Goal: Check status: Check status

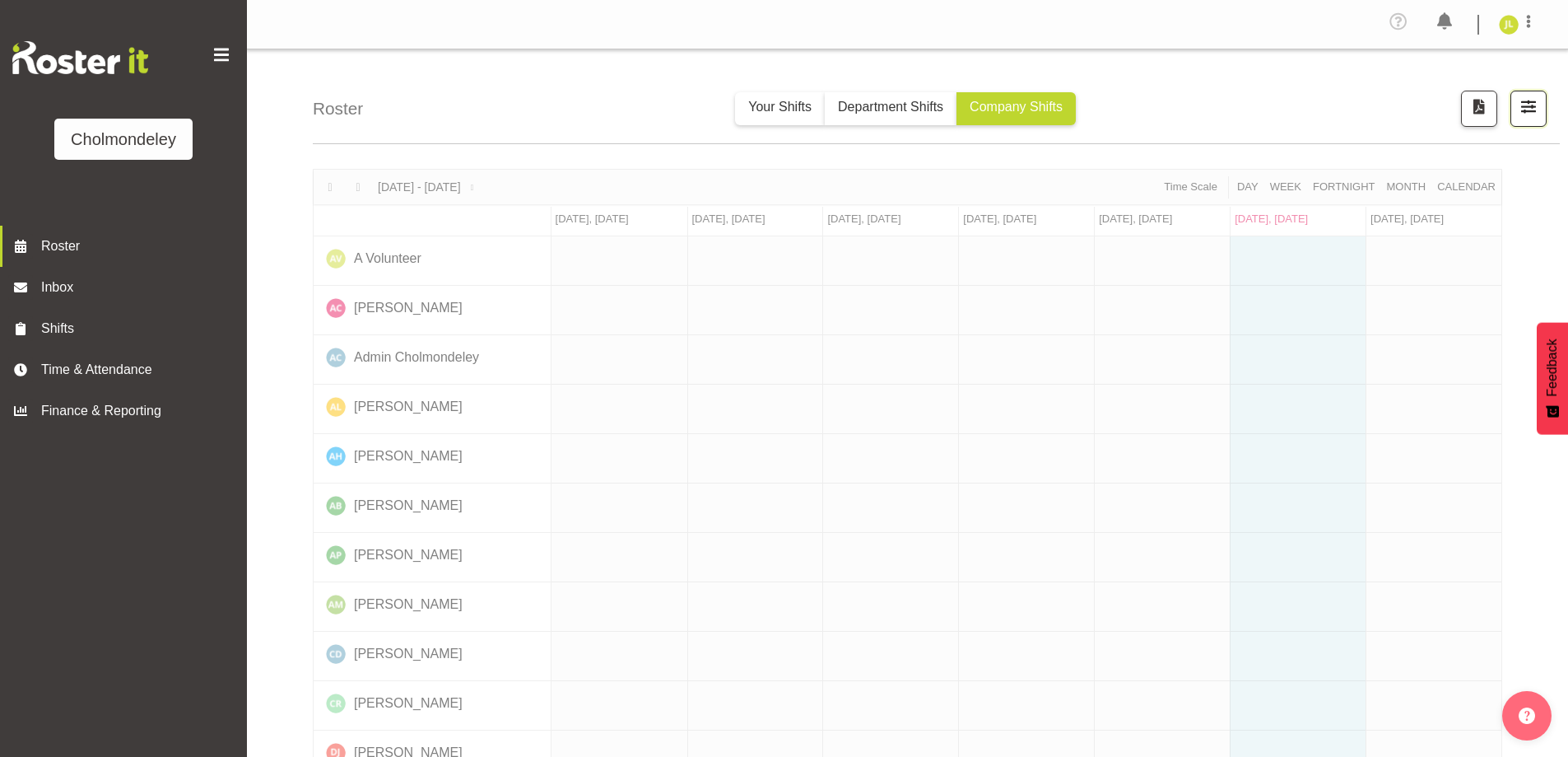
click at [1525, 114] on span "button" at bounding box center [1528, 106] width 21 height 21
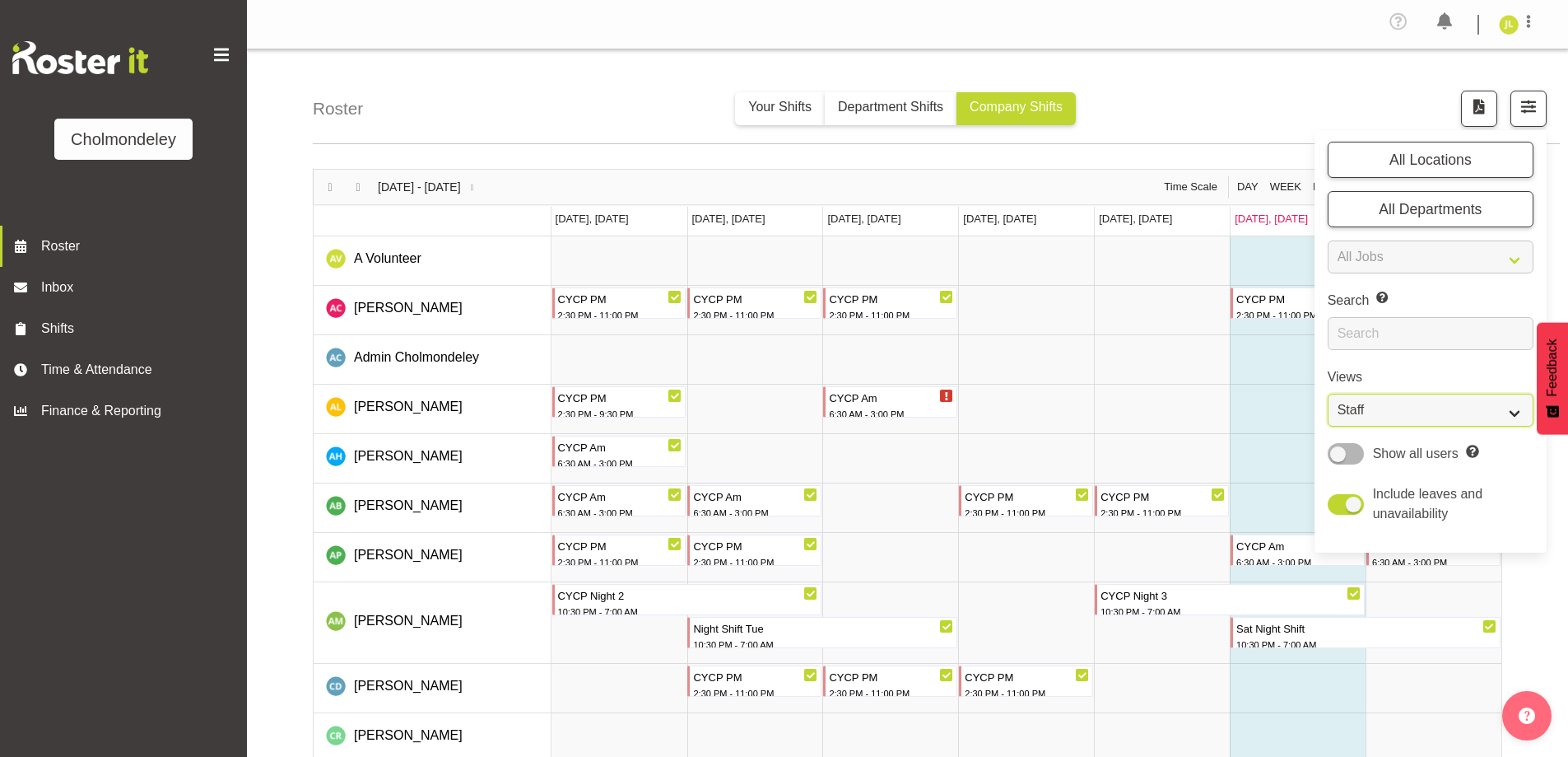
click at [1469, 410] on select "Staff Role Shift - Horizontal Shift - Vertical Staff - Location" at bounding box center [1430, 409] width 205 height 33
select select "shift"
click at [1328, 393] on select "Staff Role Shift - Horizontal Shift - Vertical Staff - Location" at bounding box center [1430, 409] width 205 height 33
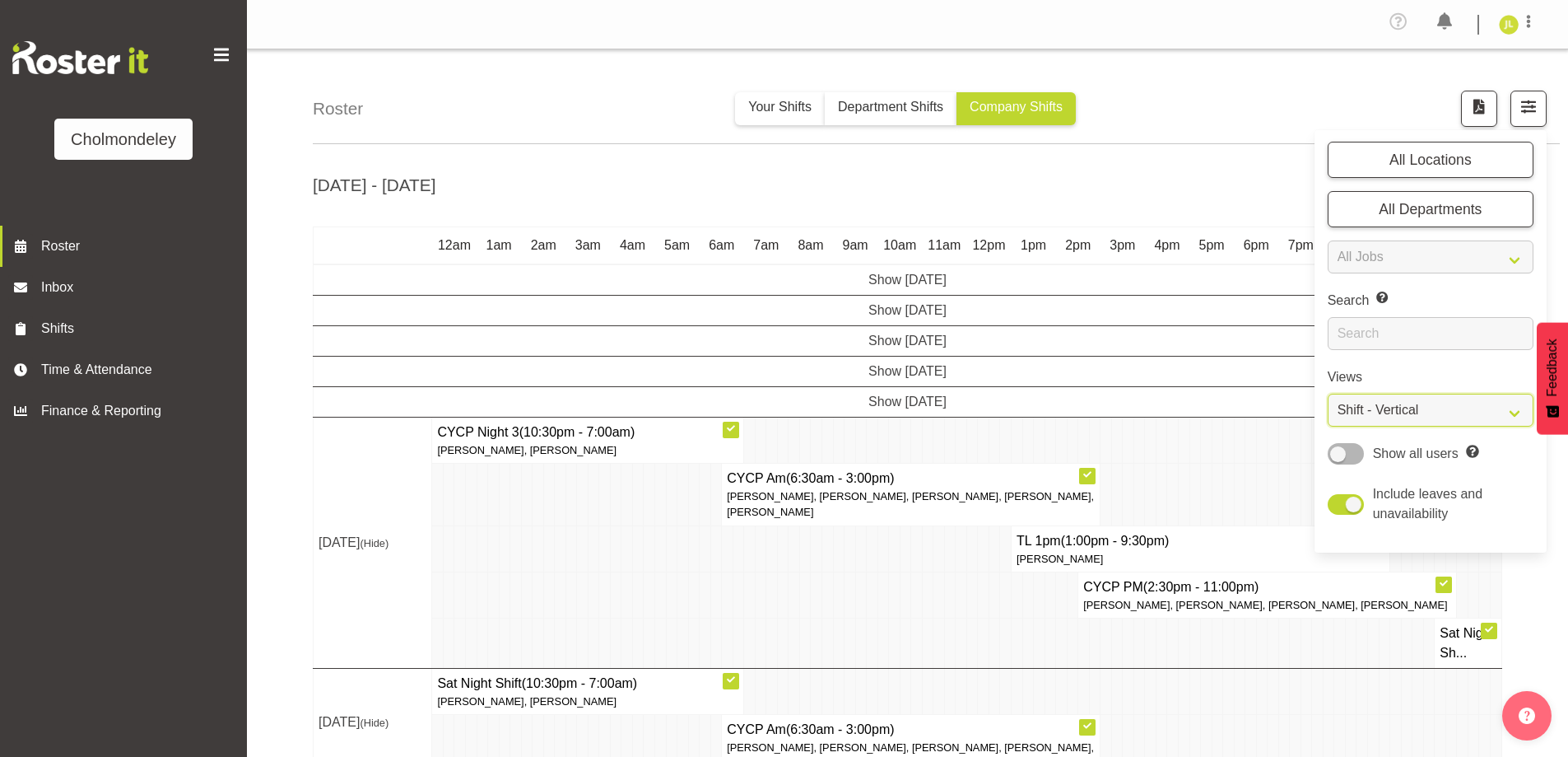
scroll to position [58, 0]
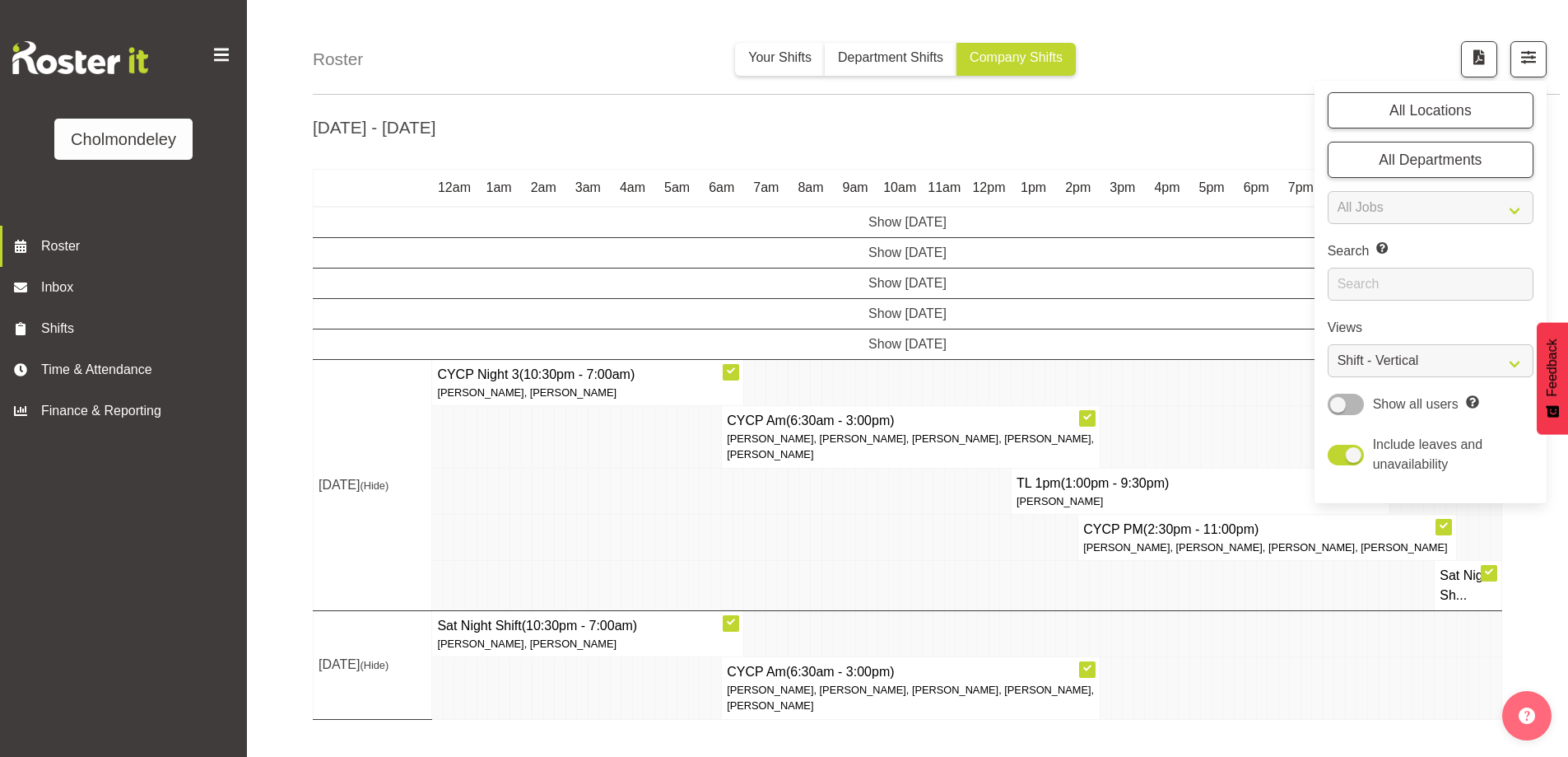
click at [278, 393] on div "Roster Your Shifts Department Shifts Company Shifts All Locations [GEOGRAPHIC_D…" at bounding box center [907, 375] width 1321 height 766
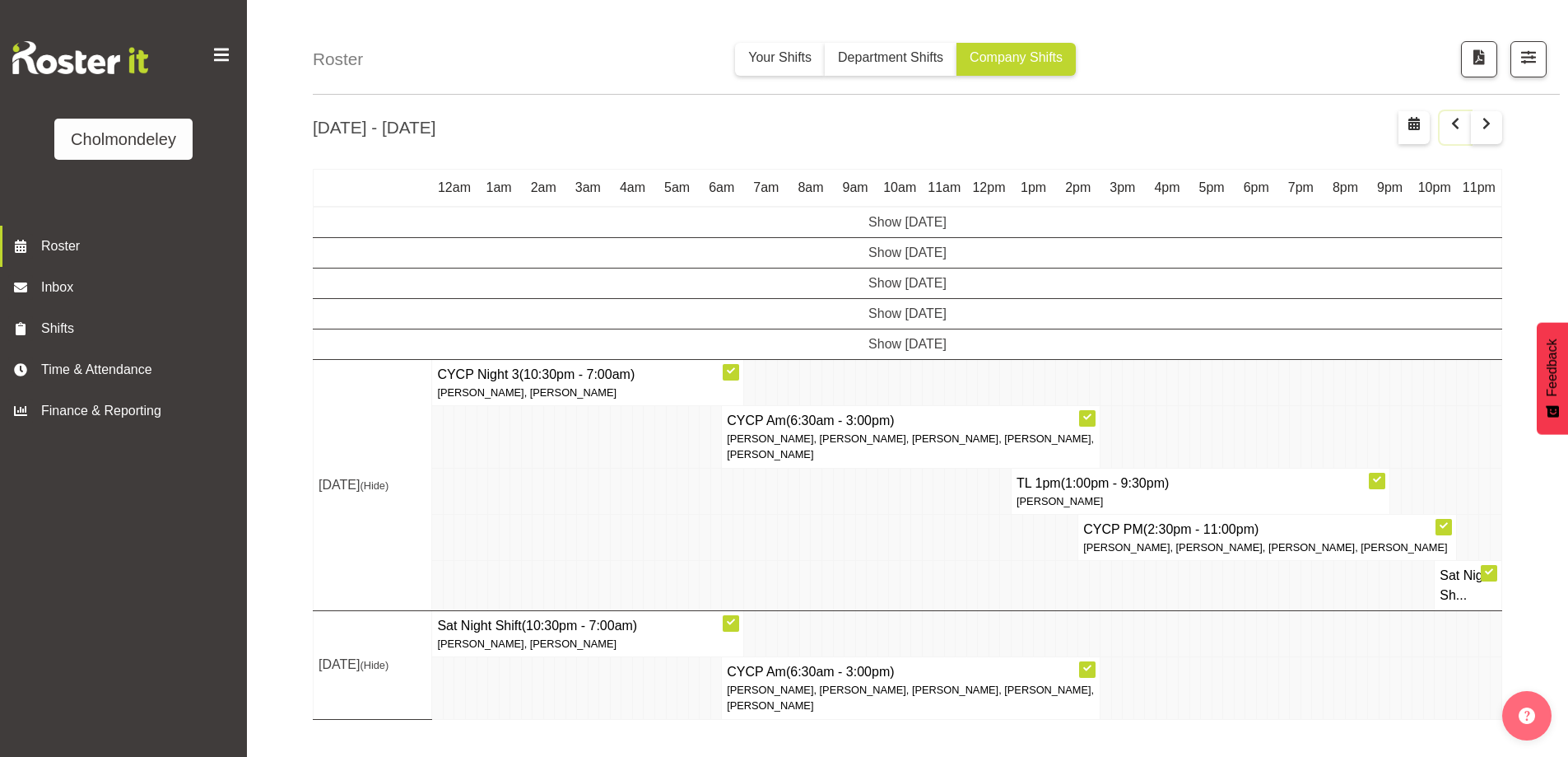
click at [1447, 123] on span "button" at bounding box center [1455, 123] width 19 height 19
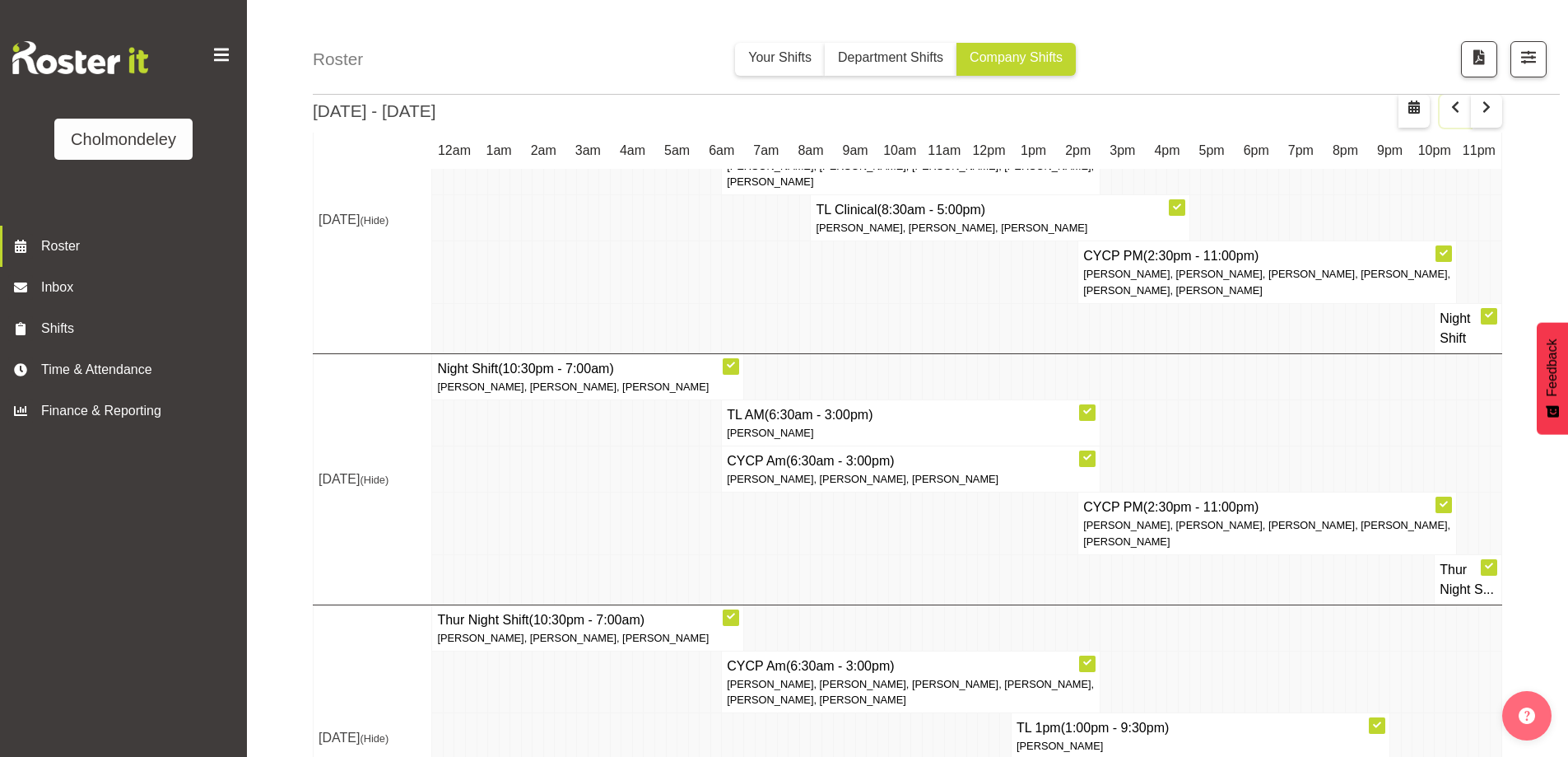
scroll to position [1160, 0]
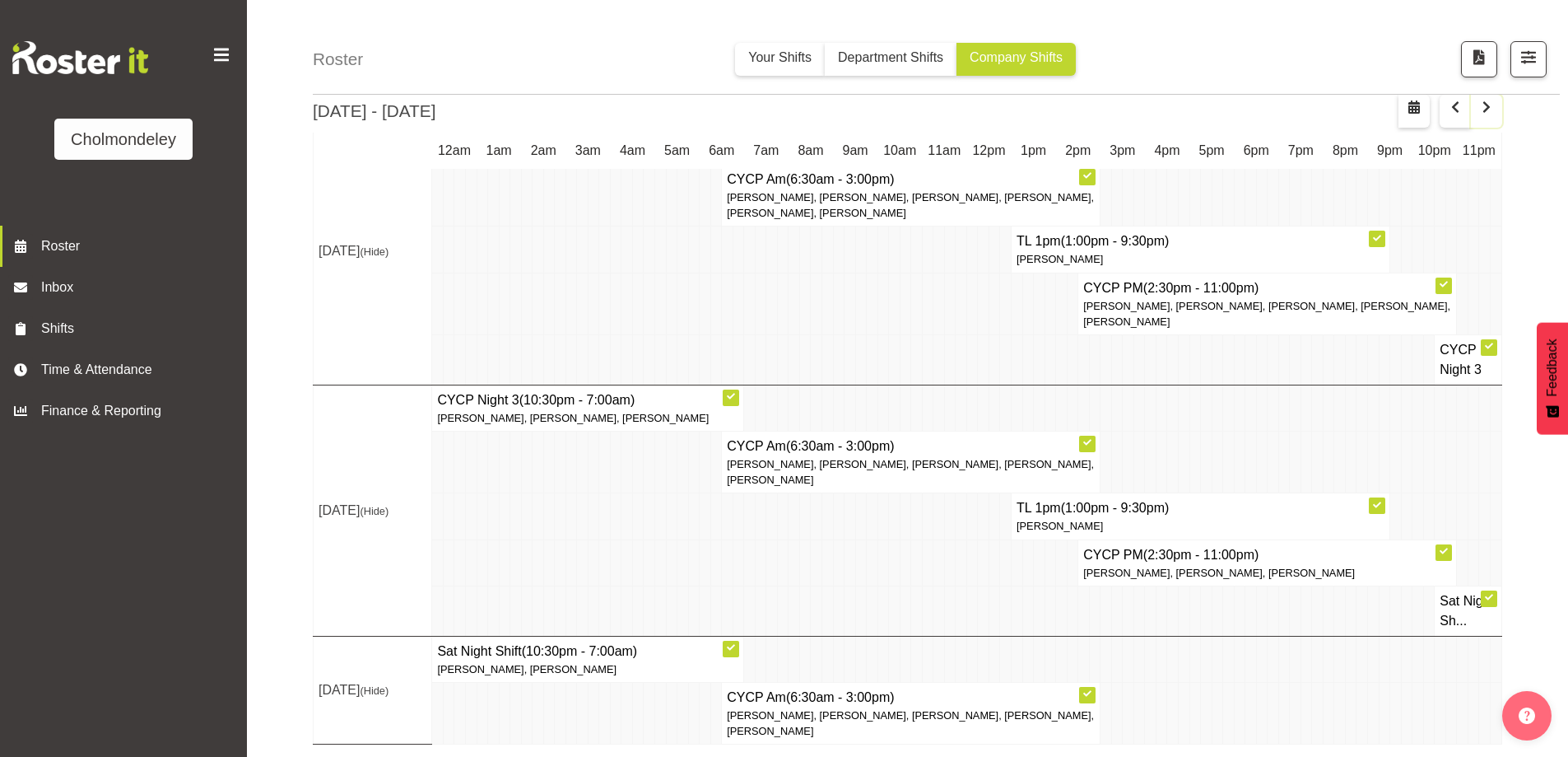
click at [1478, 117] on span "button" at bounding box center [1486, 107] width 19 height 19
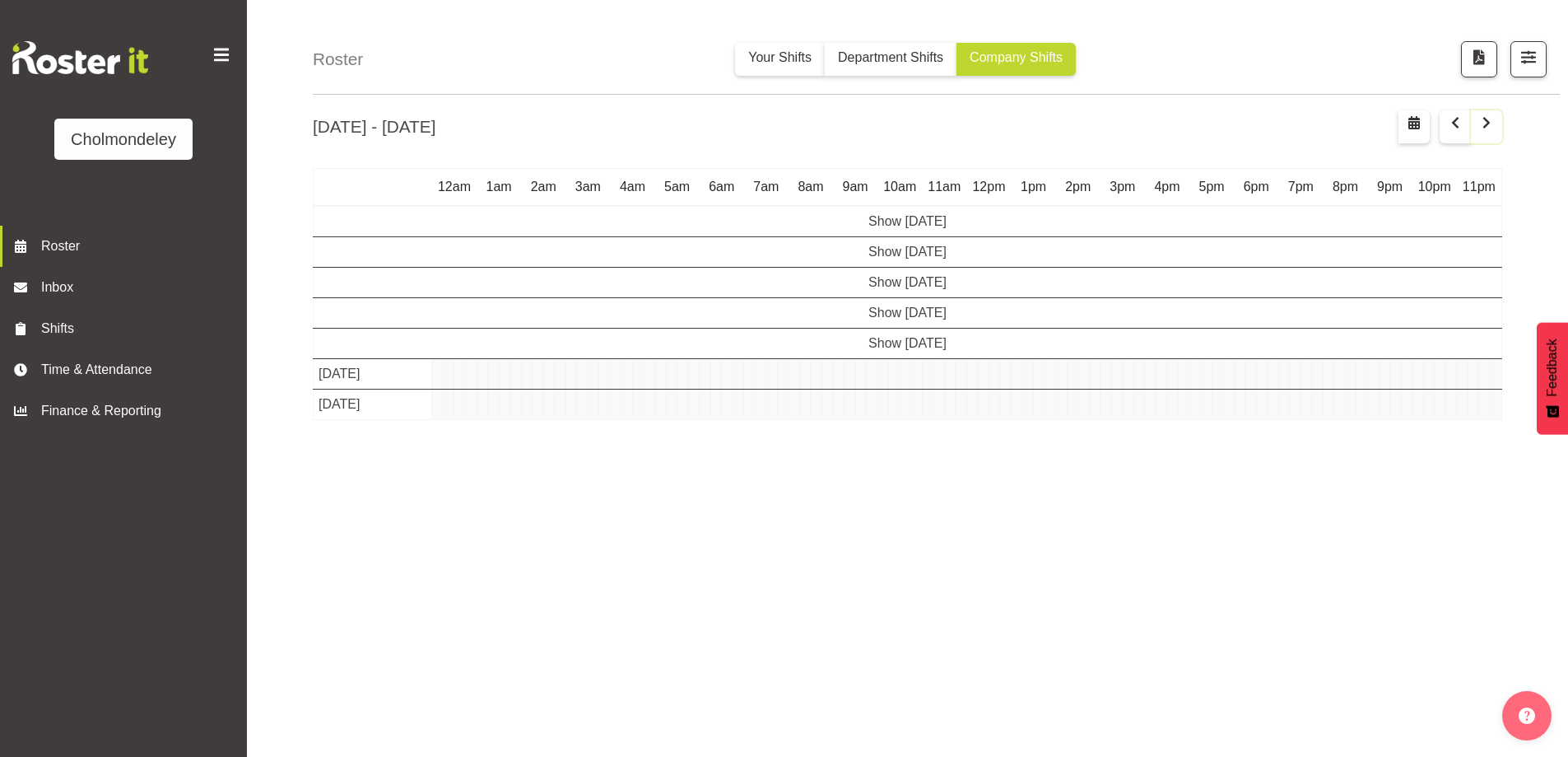
scroll to position [58, 0]
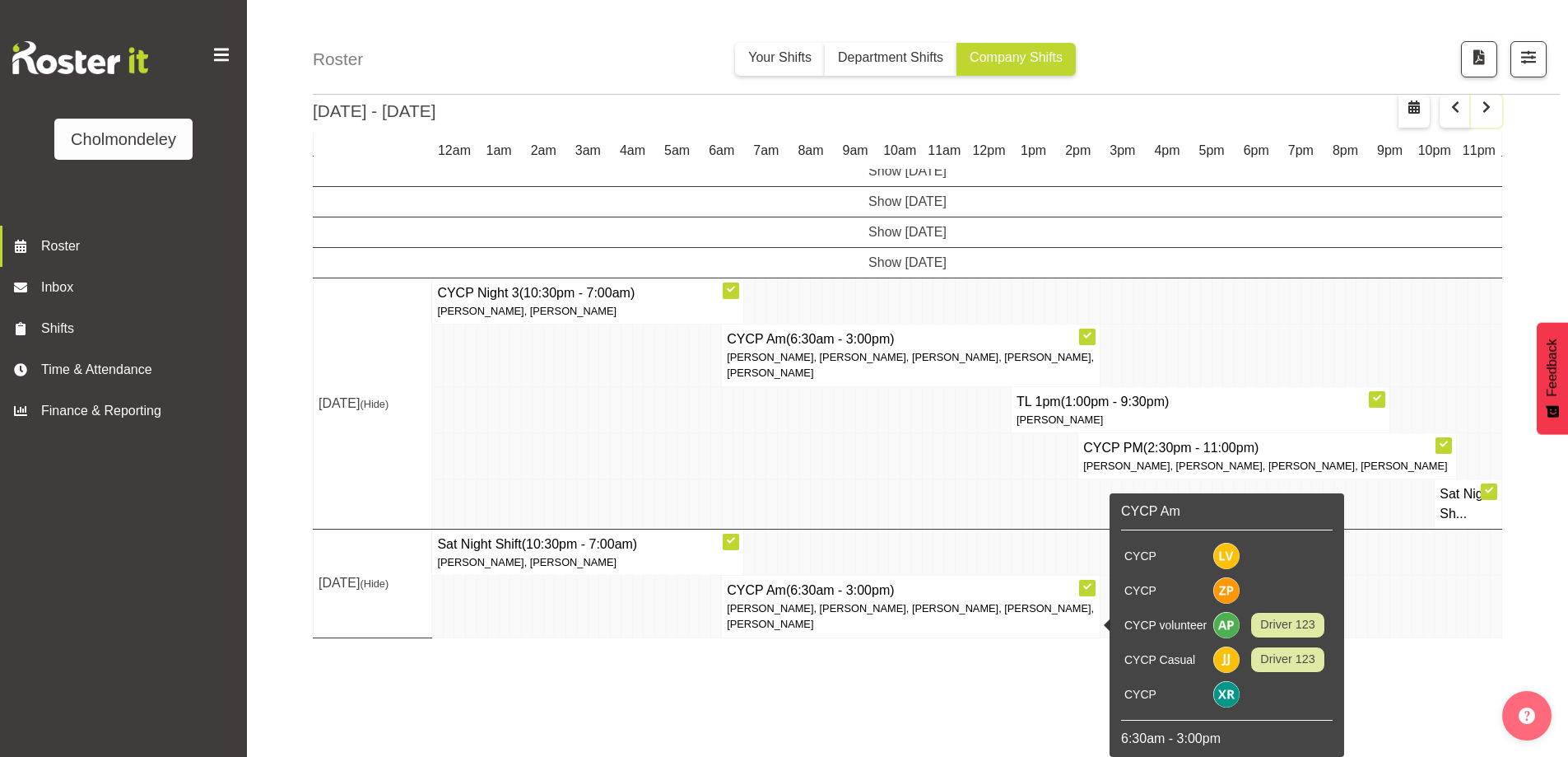
scroll to position [58, 0]
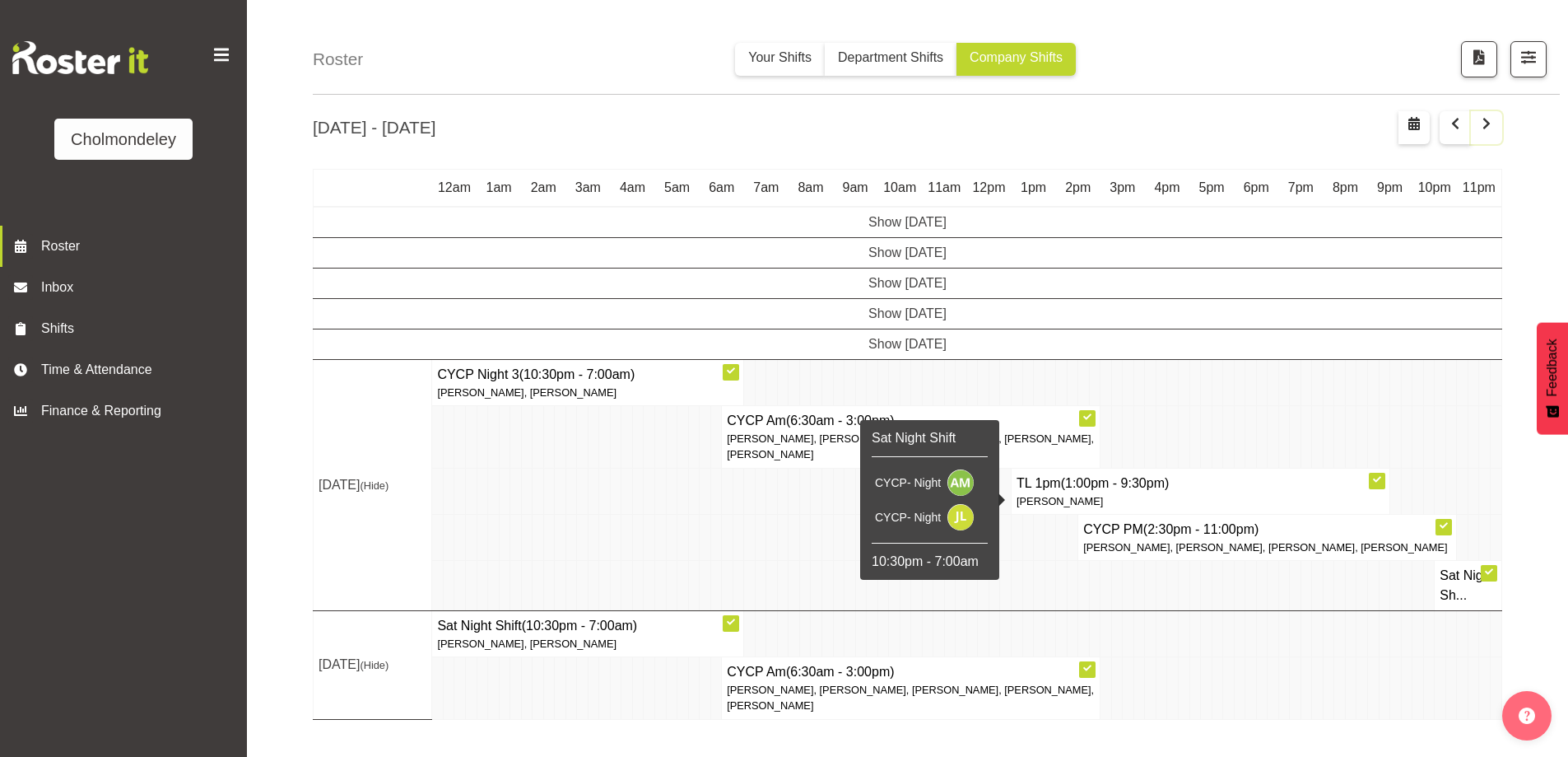
click at [1472, 136] on button "button" at bounding box center [1486, 127] width 31 height 33
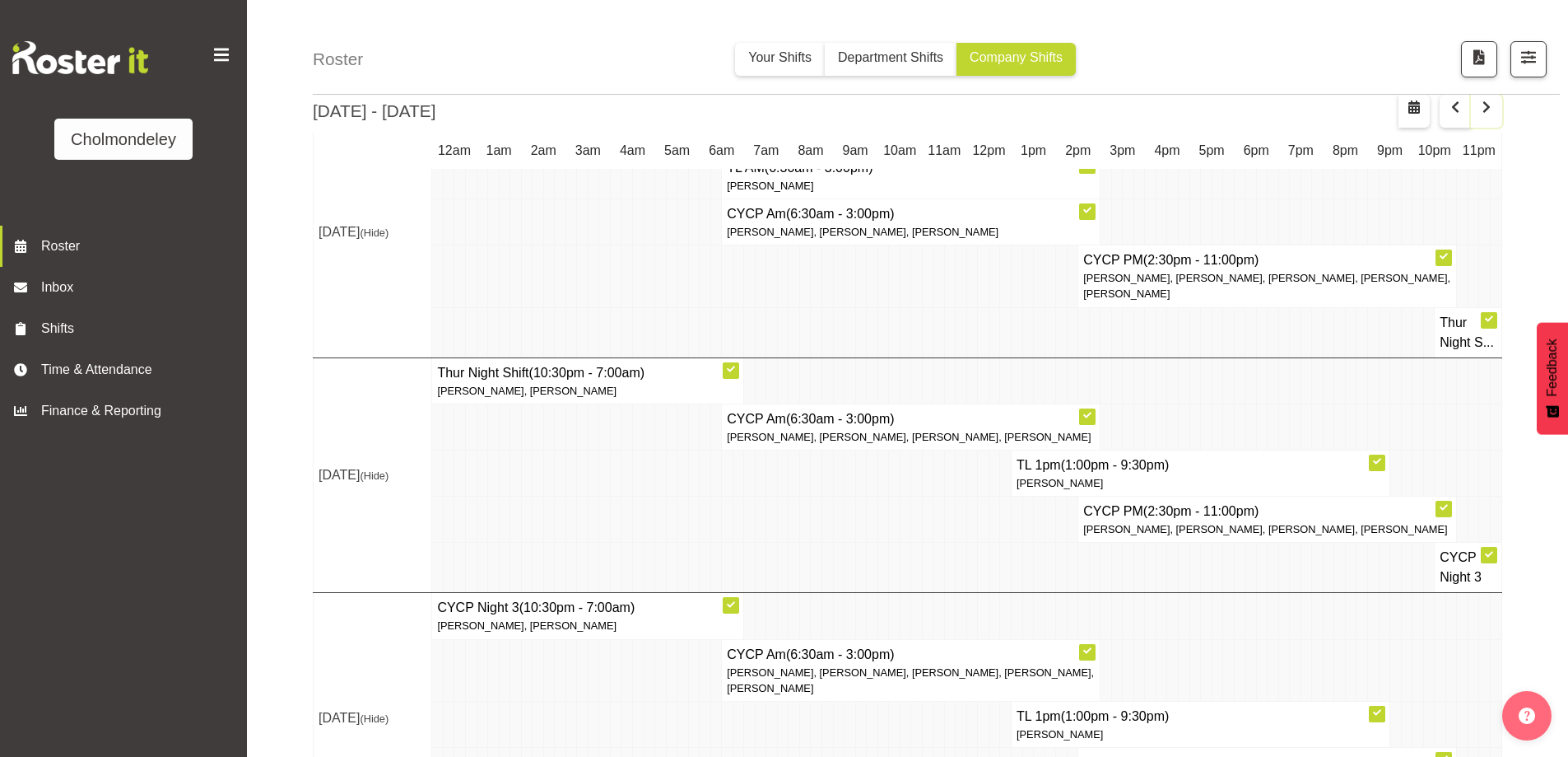
scroll to position [1174, 0]
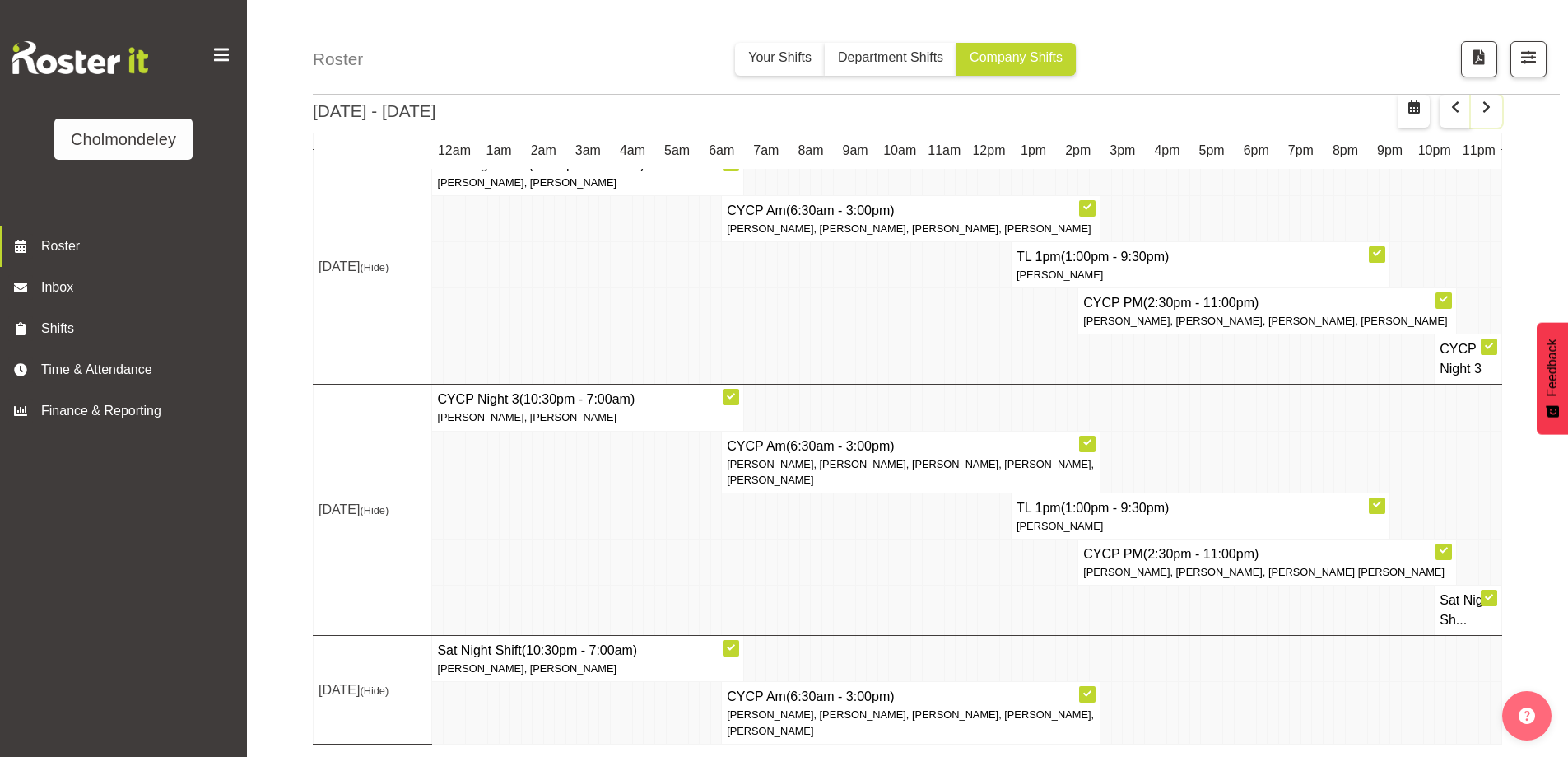
click at [1482, 113] on span "button" at bounding box center [1486, 107] width 19 height 19
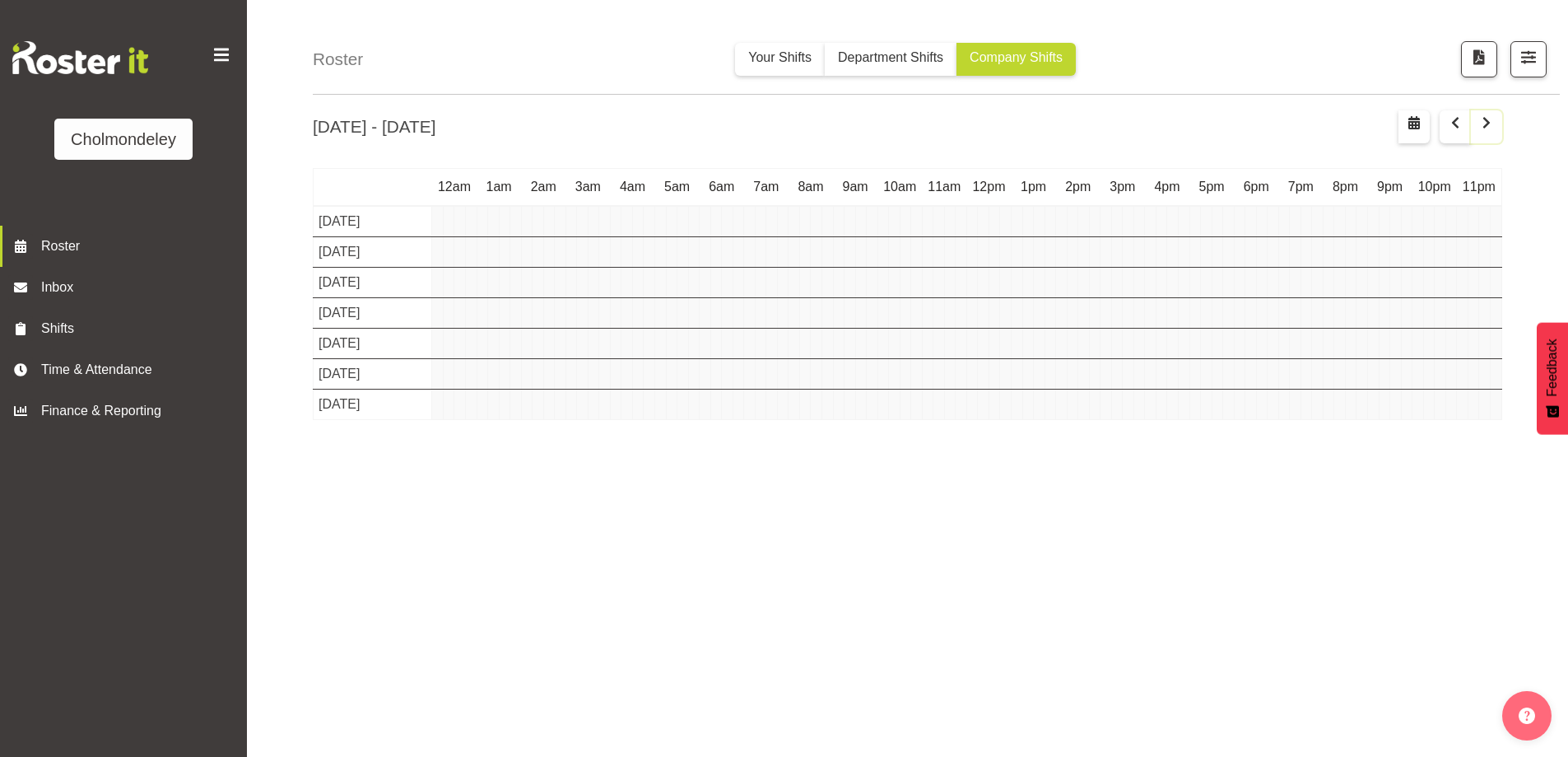
scroll to position [58, 0]
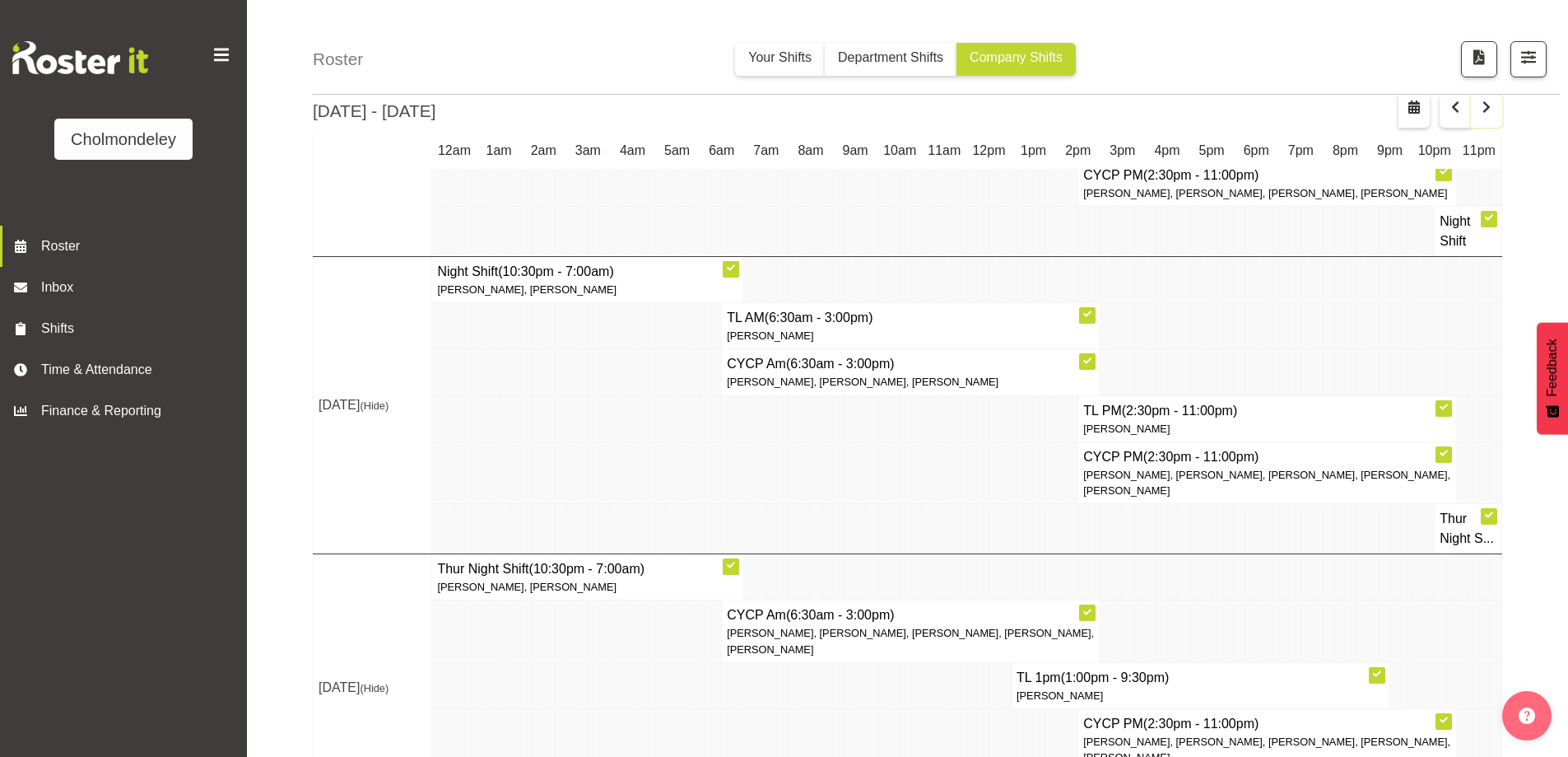
scroll to position [726, 0]
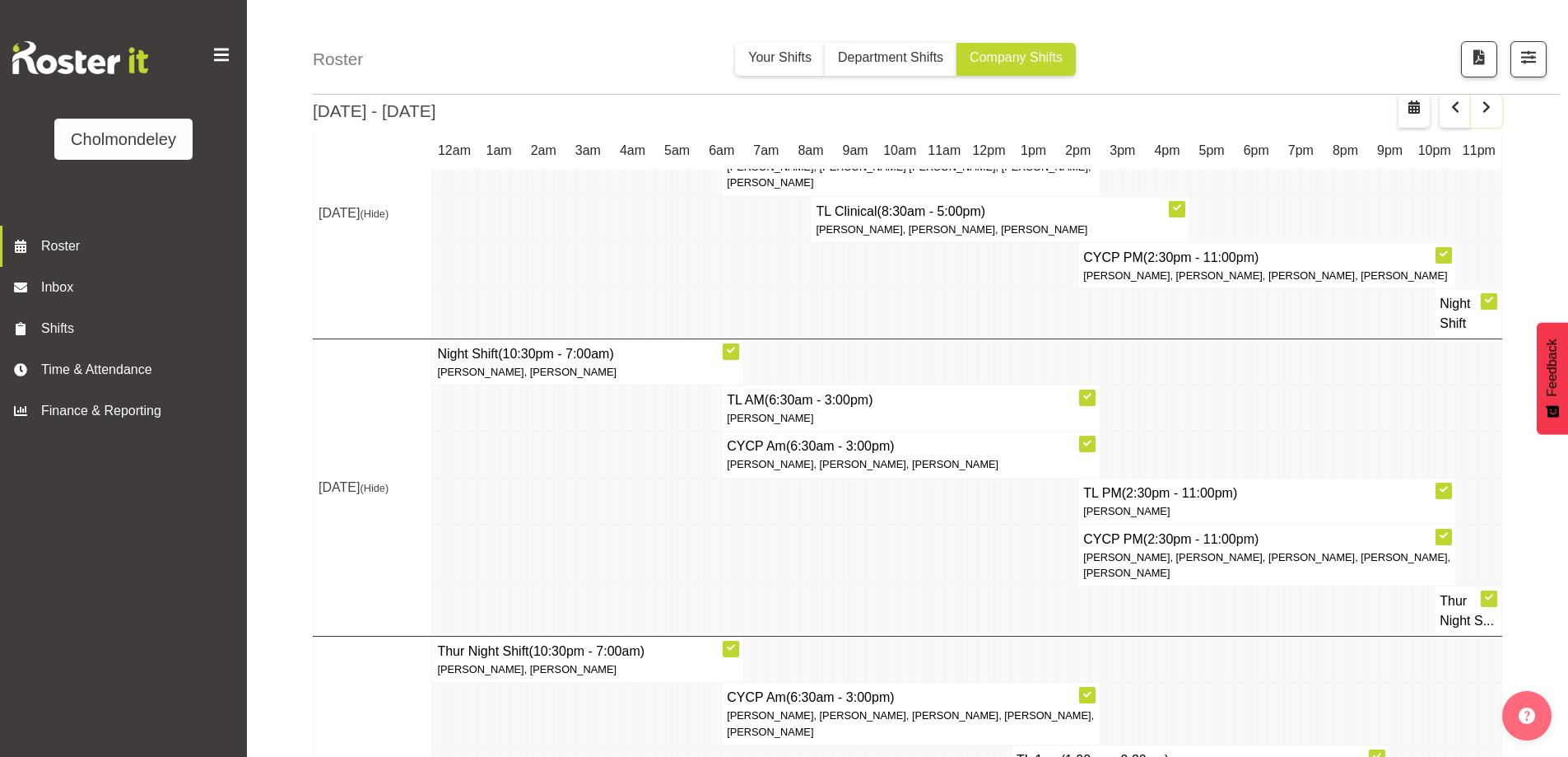
click at [1478, 107] on span "button" at bounding box center [1486, 107] width 19 height 19
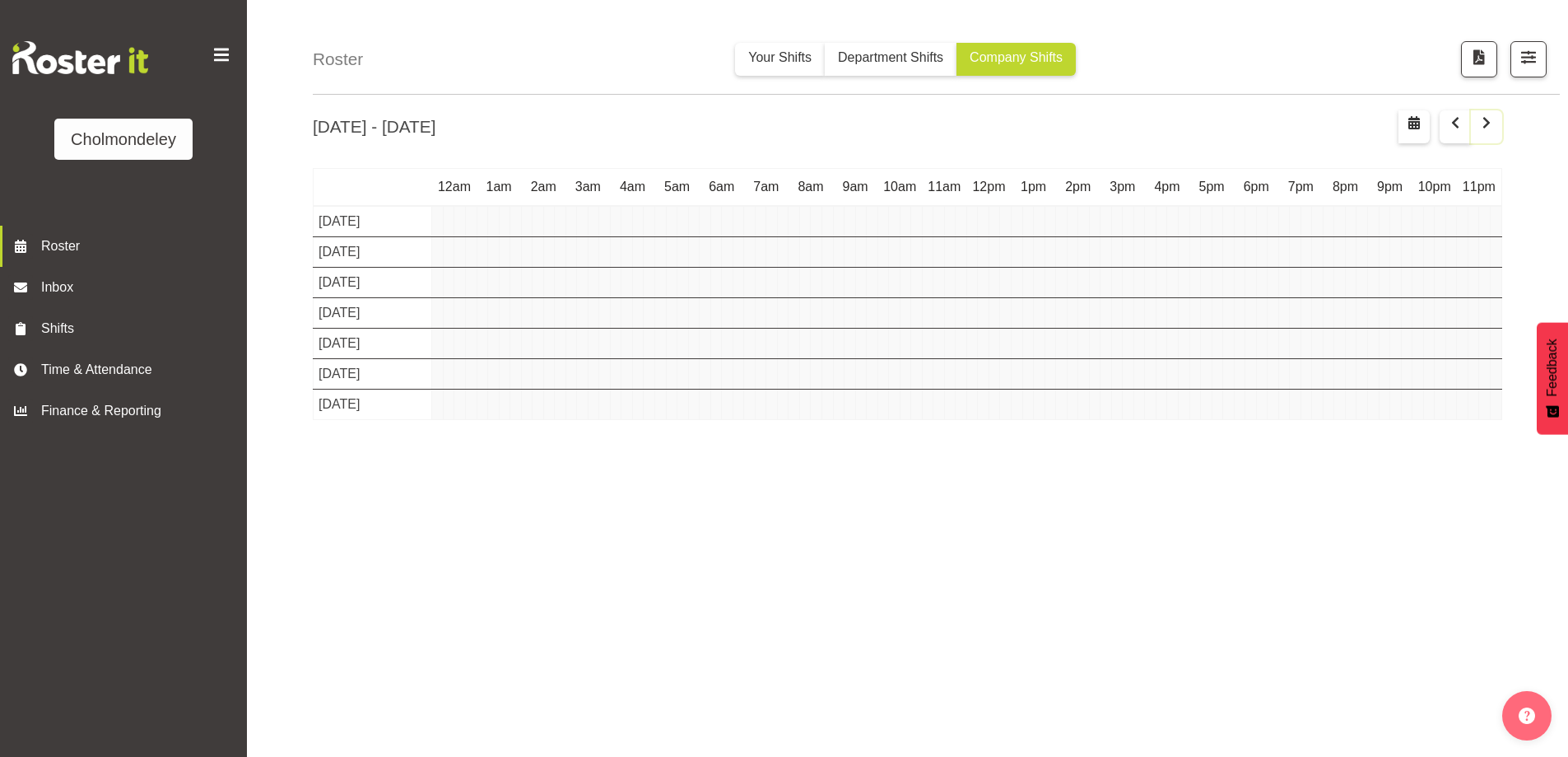
scroll to position [58, 0]
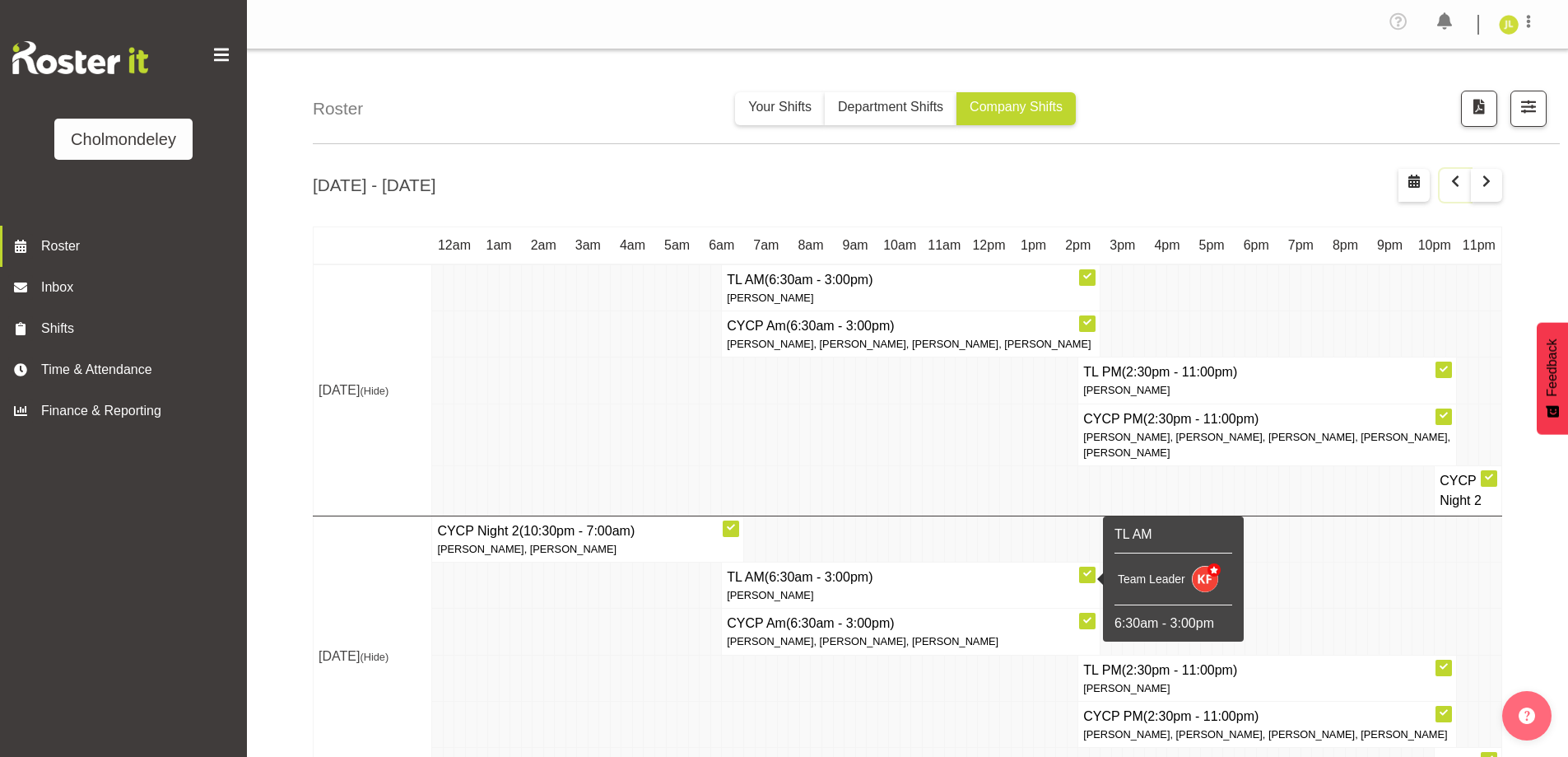
click at [1455, 188] on span "button" at bounding box center [1455, 181] width 19 height 19
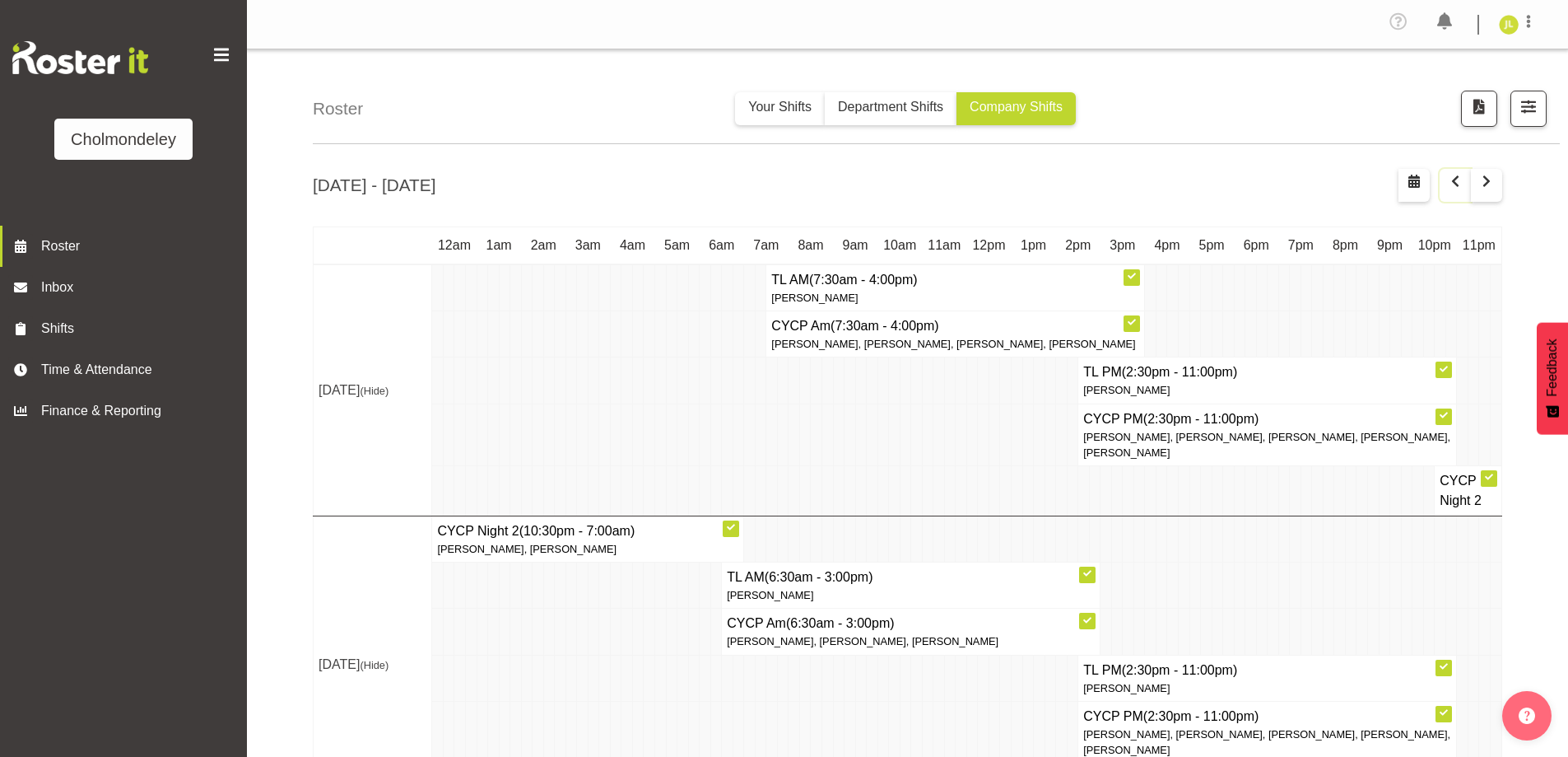
click at [1455, 188] on span "button" at bounding box center [1455, 181] width 19 height 19
